Goal: Task Accomplishment & Management: Manage account settings

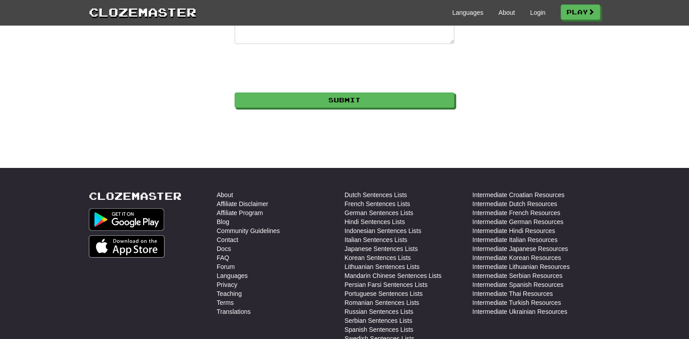
scroll to position [269, 0]
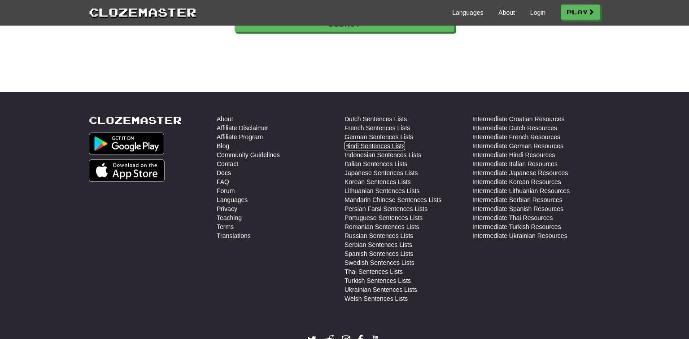
click at [391, 147] on link "Hindi Sentences Lists" at bounding box center [375, 145] width 61 height 9
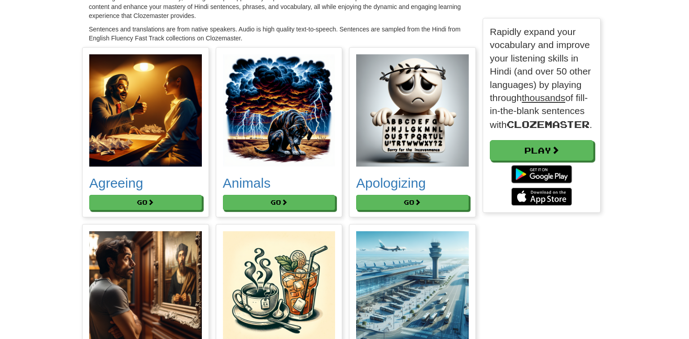
scroll to position [108, 0]
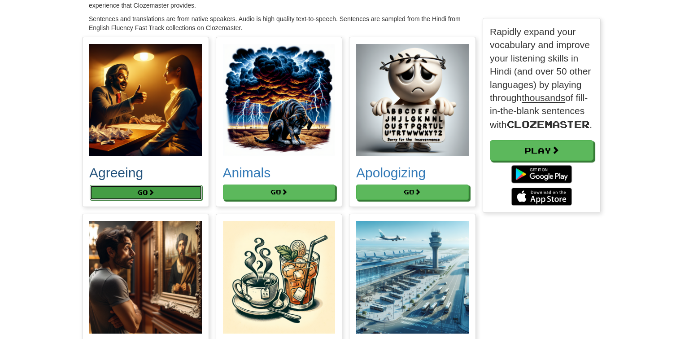
click at [152, 197] on button "Go" at bounding box center [146, 192] width 113 height 15
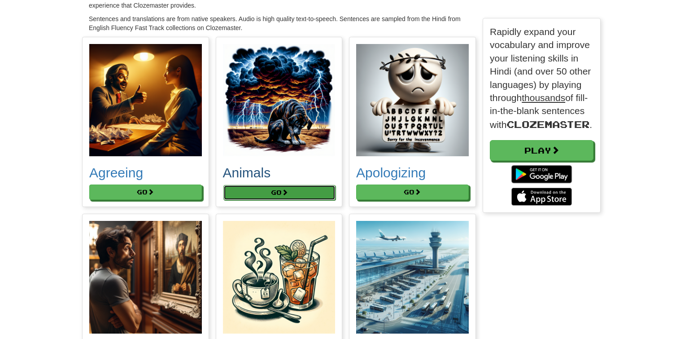
click at [291, 193] on button "Go" at bounding box center [279, 192] width 113 height 15
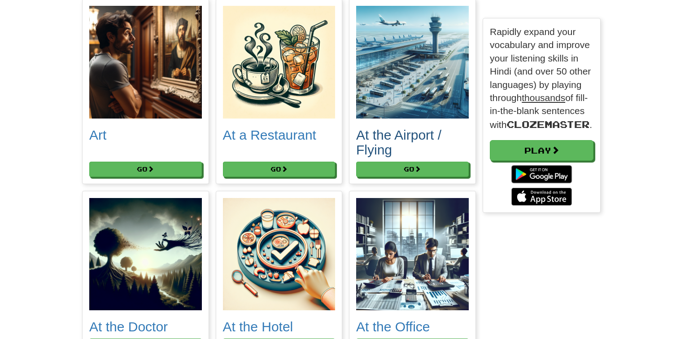
scroll to position [323, 0]
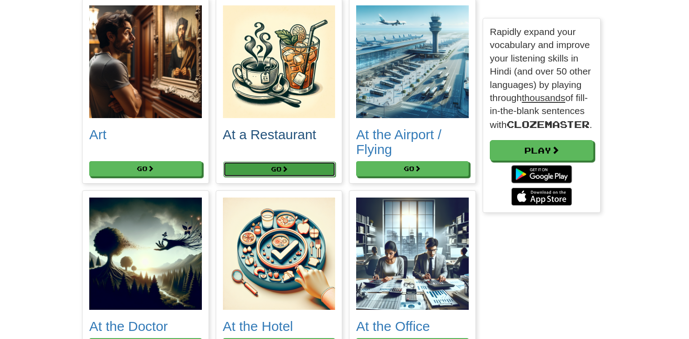
click at [312, 174] on button "Go" at bounding box center [279, 169] width 113 height 15
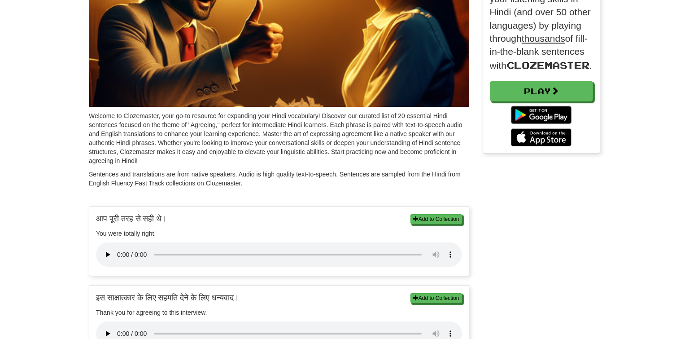
scroll to position [108, 0]
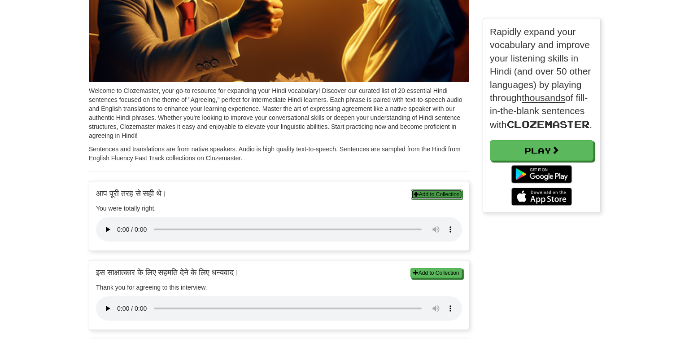
click at [424, 198] on button "Add to Collection" at bounding box center [437, 194] width 52 height 10
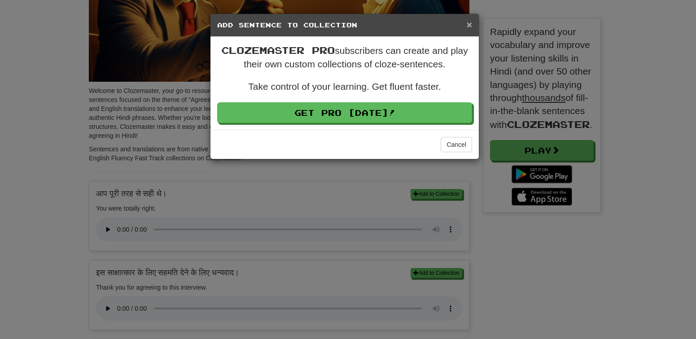
click at [469, 26] on span "×" at bounding box center [469, 24] width 5 height 10
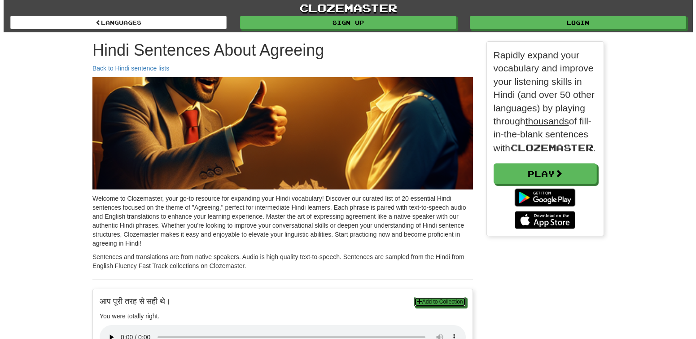
scroll to position [208, 118]
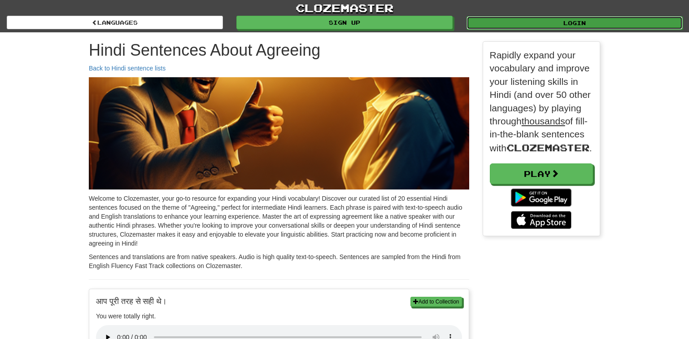
click at [581, 24] on link "Login" at bounding box center [575, 22] width 216 height 13
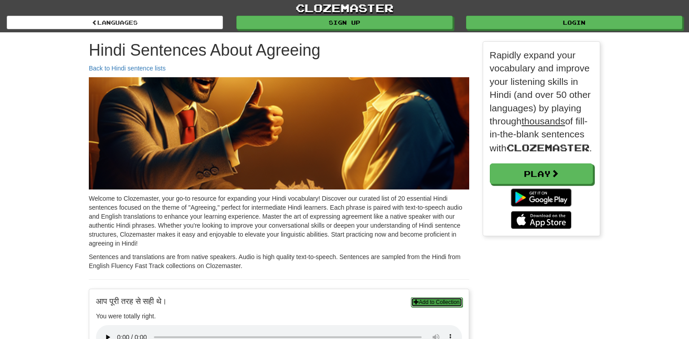
click at [442, 301] on button "Add to Collection" at bounding box center [437, 302] width 52 height 10
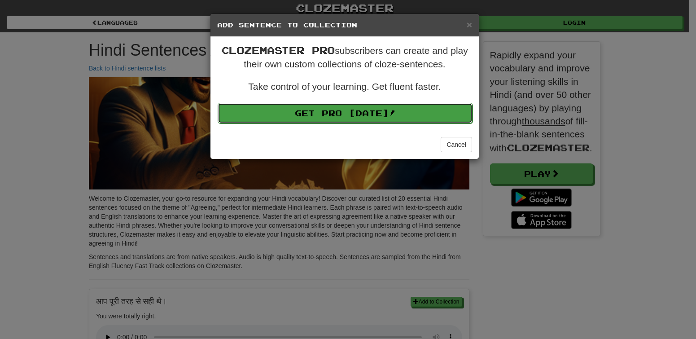
click at [393, 105] on link "Get Pro Today!" at bounding box center [345, 113] width 255 height 21
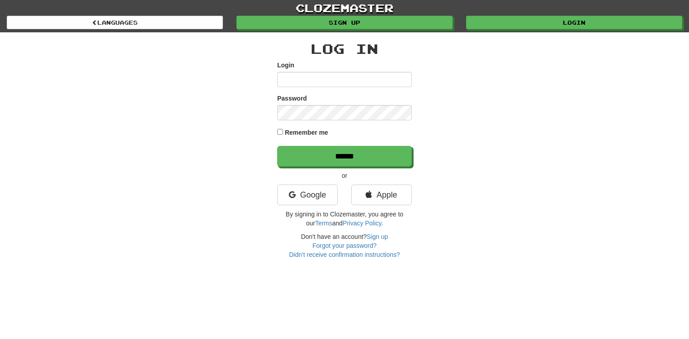
click at [295, 79] on input "Login" at bounding box center [344, 79] width 135 height 15
click at [308, 195] on link "Google" at bounding box center [307, 194] width 61 height 21
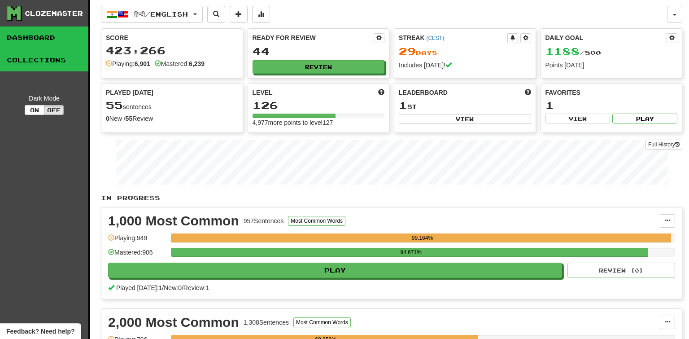
click at [53, 55] on link "Collections" at bounding box center [44, 60] width 88 height 22
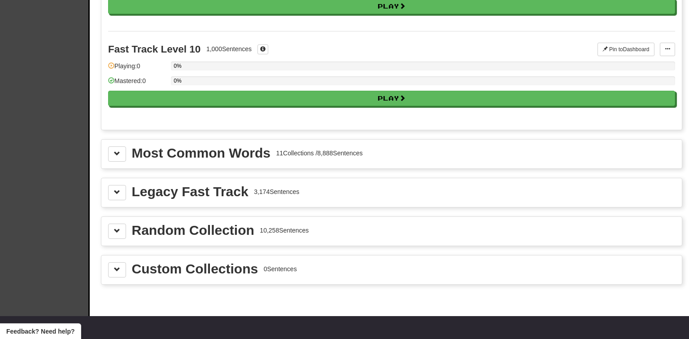
scroll to position [915, 0]
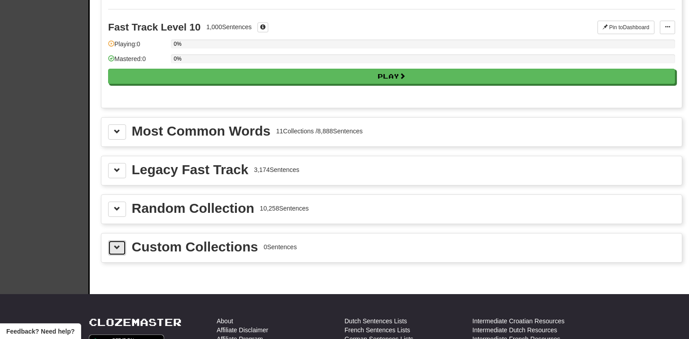
click at [116, 251] on button at bounding box center [117, 247] width 18 height 15
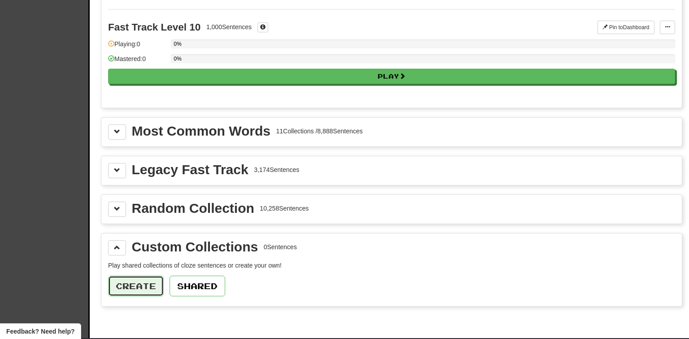
click at [140, 287] on button "Create" at bounding box center [136, 285] width 56 height 21
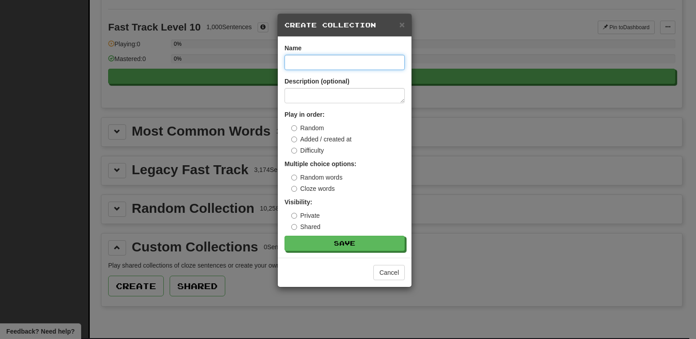
click at [333, 66] on input at bounding box center [344, 62] width 120 height 15
type input "*"
type input "*******"
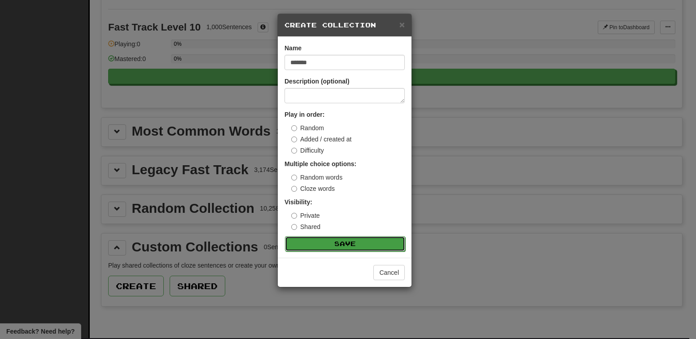
click at [336, 241] on button "Save" at bounding box center [345, 243] width 120 height 15
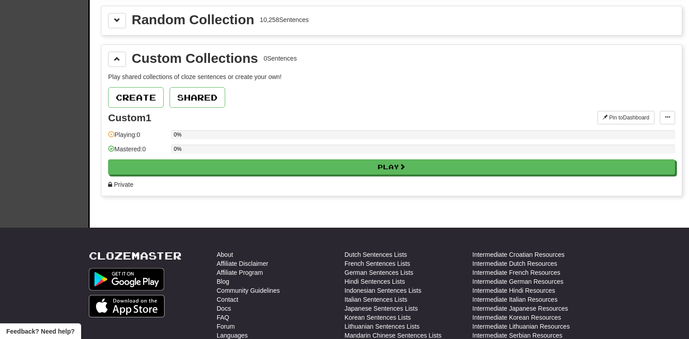
scroll to position [1131, 0]
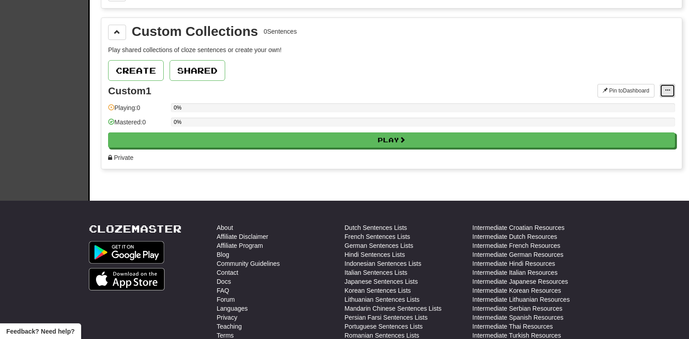
click at [669, 93] on span at bounding box center [667, 89] width 5 height 5
click at [635, 110] on span "Add Sentences" at bounding box center [633, 106] width 43 height 7
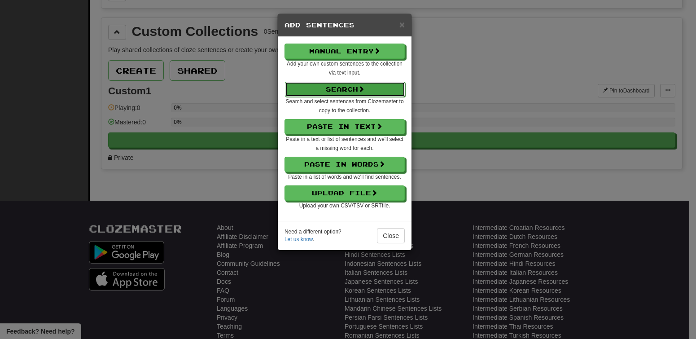
click at [363, 88] on span at bounding box center [361, 89] width 6 height 6
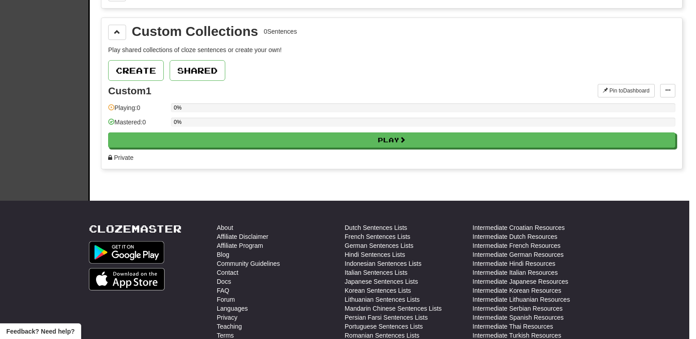
select select "****"
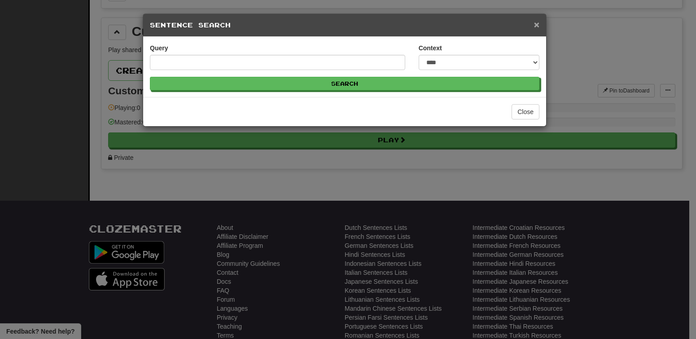
click at [538, 23] on span "×" at bounding box center [536, 24] width 5 height 10
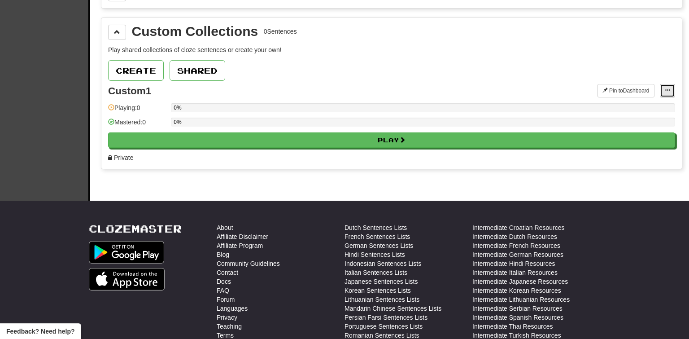
click at [667, 94] on button at bounding box center [667, 90] width 15 height 13
click at [642, 121] on span "Manage Sentences" at bounding box center [639, 118] width 54 height 7
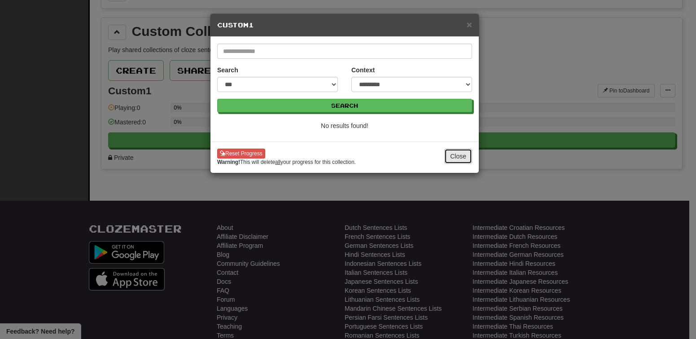
click at [454, 157] on button "Close" at bounding box center [458, 156] width 28 height 15
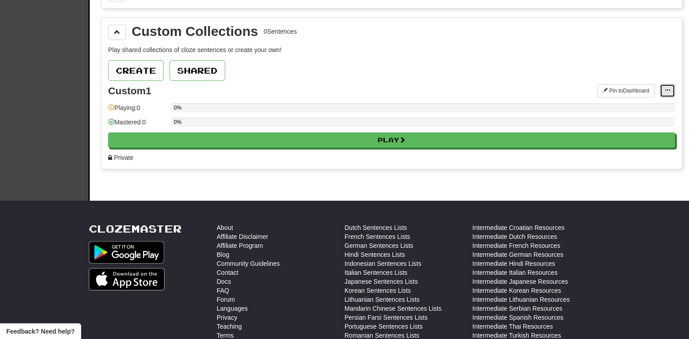
click at [673, 87] on button at bounding box center [667, 90] width 15 height 13
click at [637, 103] on span "Add Sentences" at bounding box center [633, 106] width 43 height 7
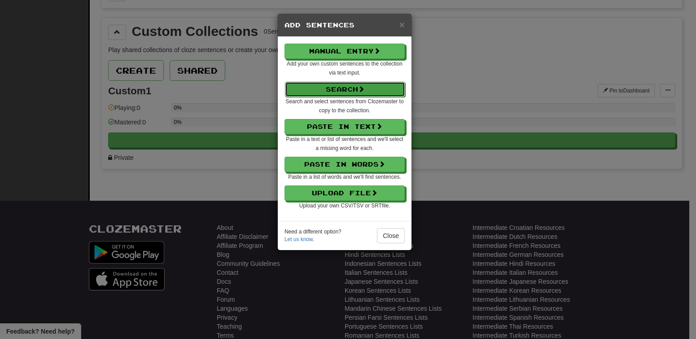
click at [376, 89] on button "Search" at bounding box center [345, 89] width 120 height 15
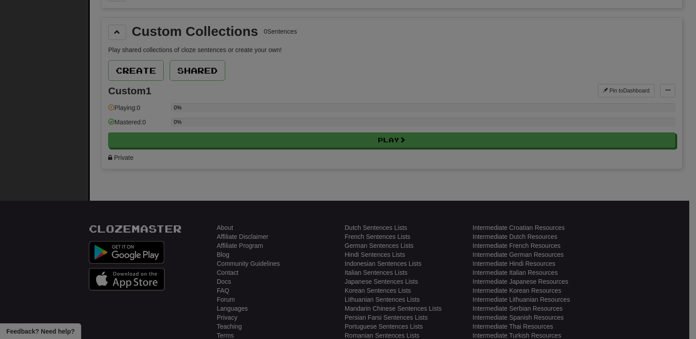
select select "****"
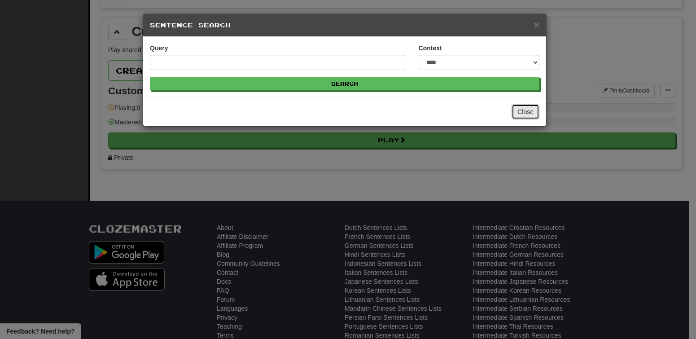
click at [516, 108] on button "Close" at bounding box center [525, 111] width 28 height 15
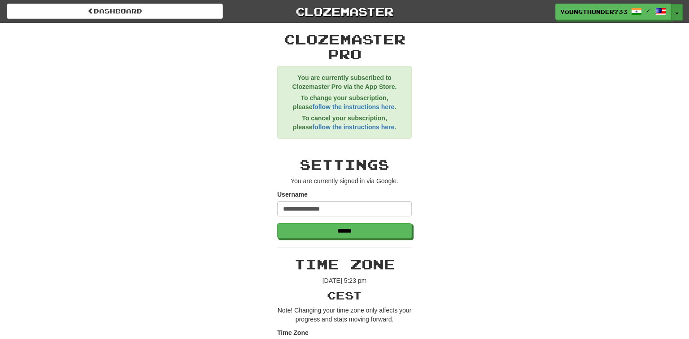
click at [676, 10] on button "Toggle Dropdown" at bounding box center [677, 12] width 12 height 16
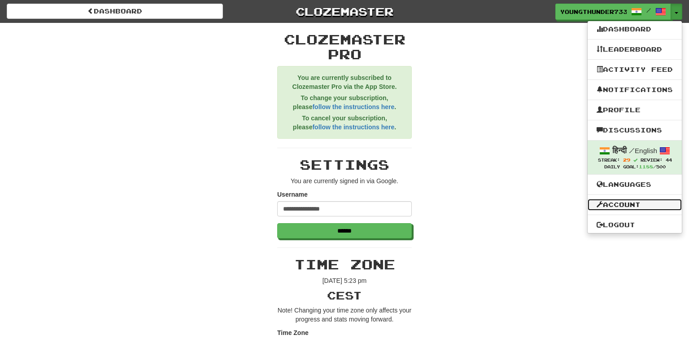
click at [622, 202] on link "Account" at bounding box center [635, 205] width 94 height 12
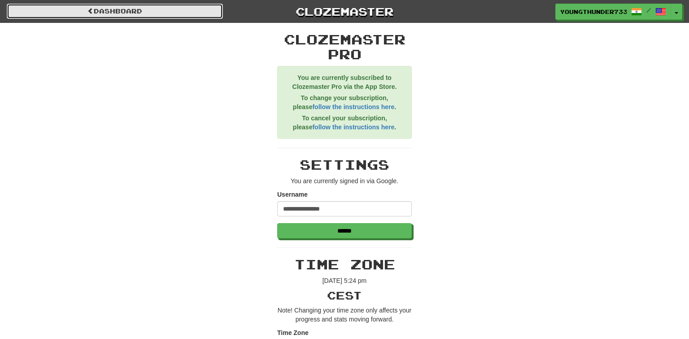
click at [90, 5] on link "Dashboard" at bounding box center [115, 11] width 216 height 15
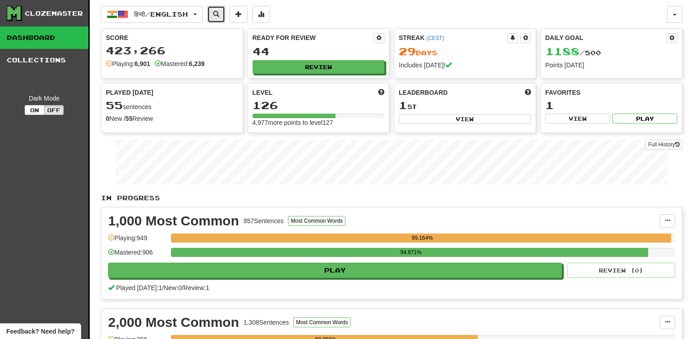
click at [223, 15] on button at bounding box center [216, 14] width 18 height 17
select select "****"
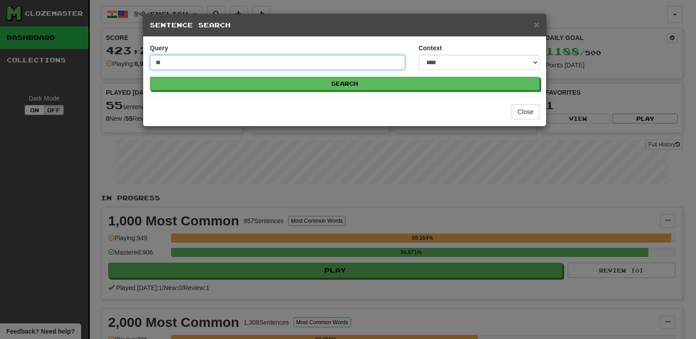
type input "*"
click at [150, 77] on button "Search" at bounding box center [344, 83] width 389 height 13
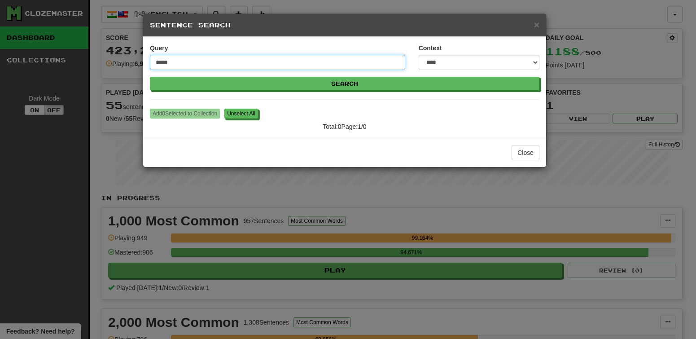
type input "*****"
click at [150, 77] on button "Search" at bounding box center [344, 83] width 389 height 13
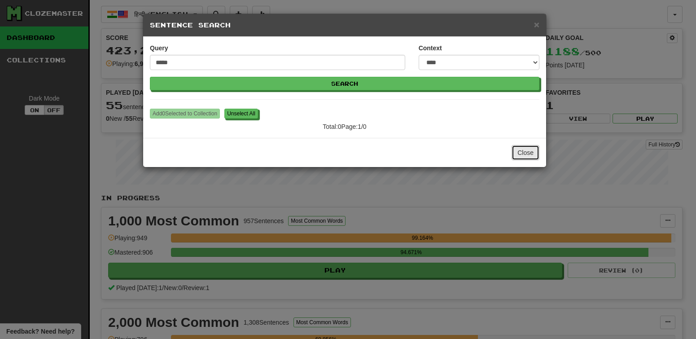
click at [518, 152] on button "Close" at bounding box center [525, 152] width 28 height 15
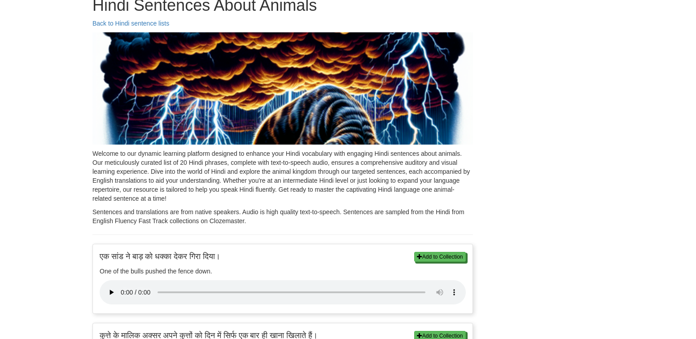
scroll to position [54, 0]
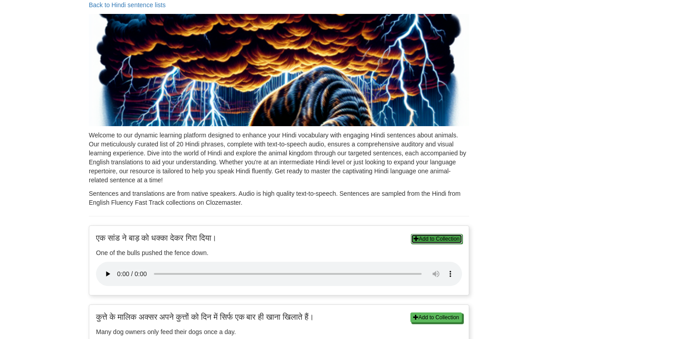
click at [441, 239] on button "Add to Collection" at bounding box center [437, 239] width 52 height 10
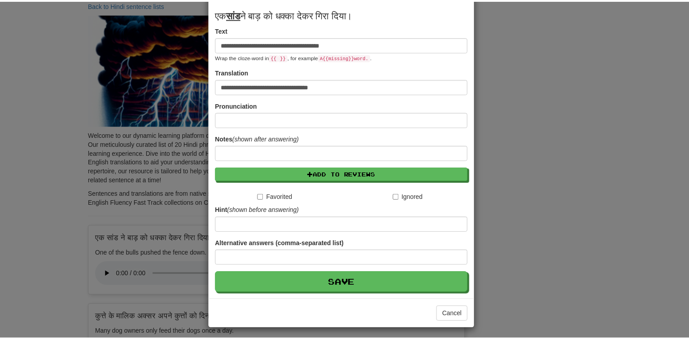
scroll to position [100, 0]
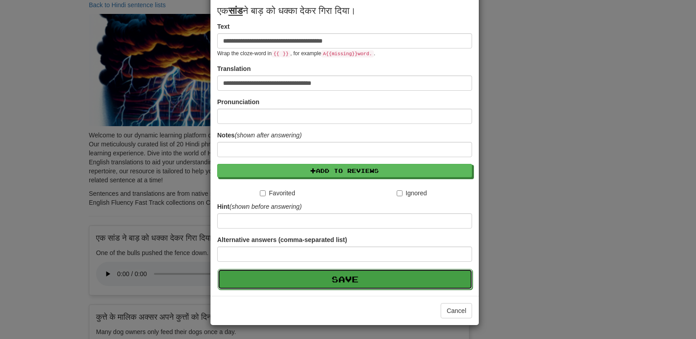
click at [384, 280] on button "Save" at bounding box center [345, 279] width 255 height 21
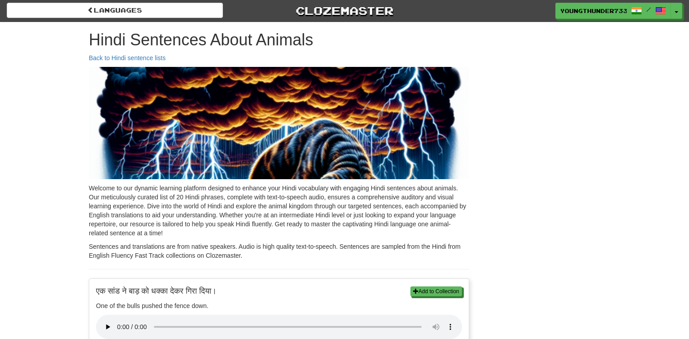
scroll to position [0, 0]
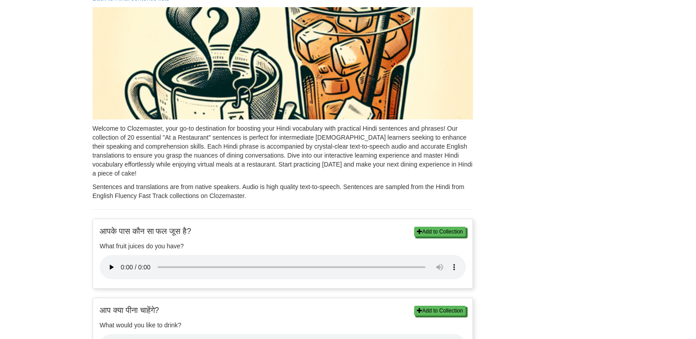
scroll to position [162, 0]
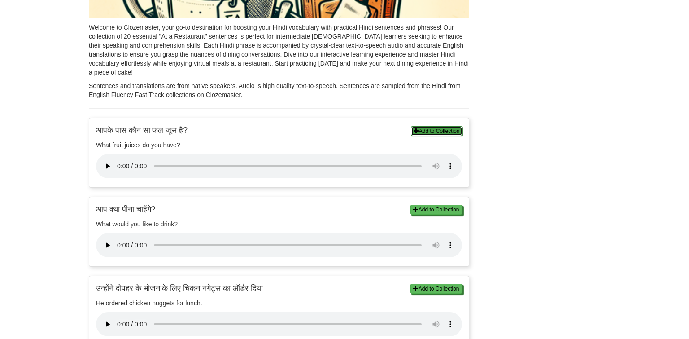
click at [435, 133] on button "Add to Collection" at bounding box center [437, 131] width 52 height 10
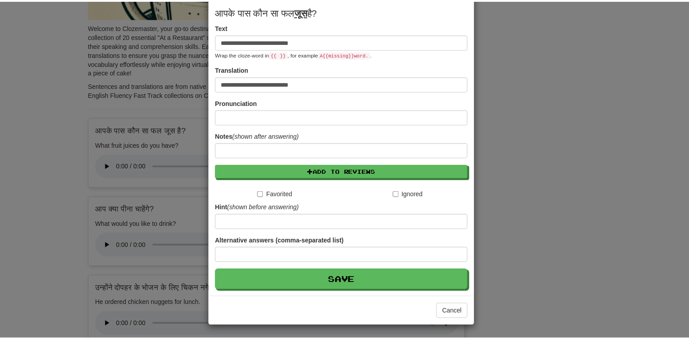
scroll to position [100, 0]
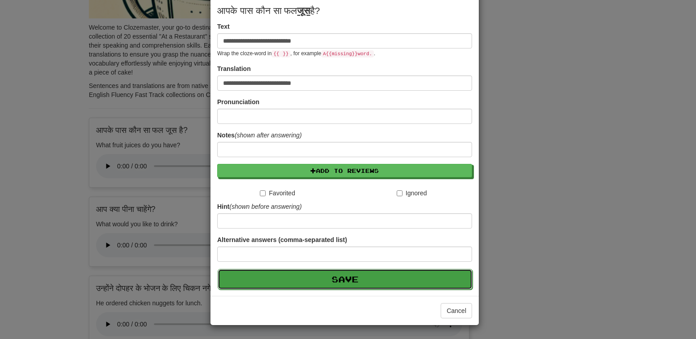
click at [342, 287] on button "Save" at bounding box center [345, 279] width 255 height 21
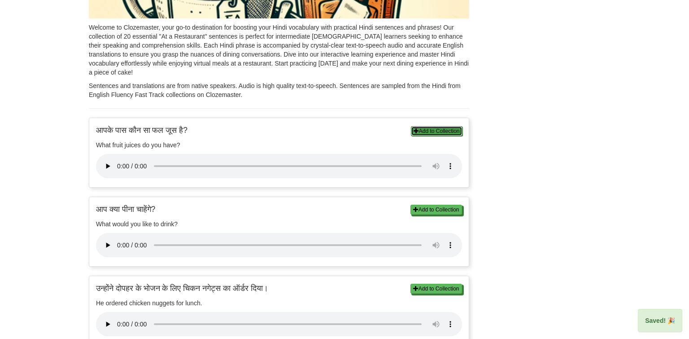
click at [433, 132] on button "Add to Collection" at bounding box center [437, 131] width 52 height 10
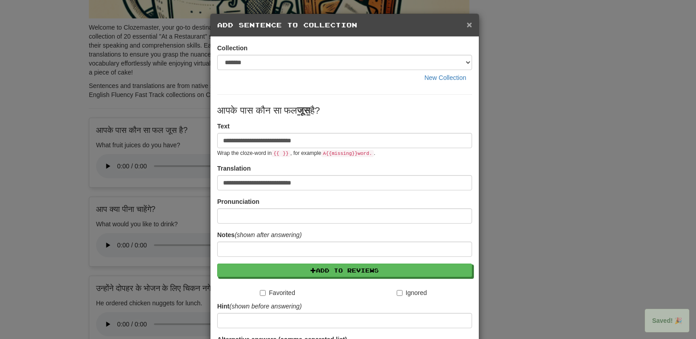
click at [467, 29] on span "×" at bounding box center [469, 24] width 5 height 10
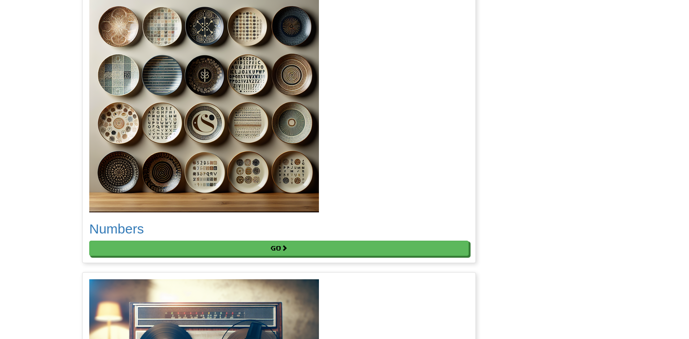
scroll to position [2261, 0]
